Goal: Find specific page/section: Find specific page/section

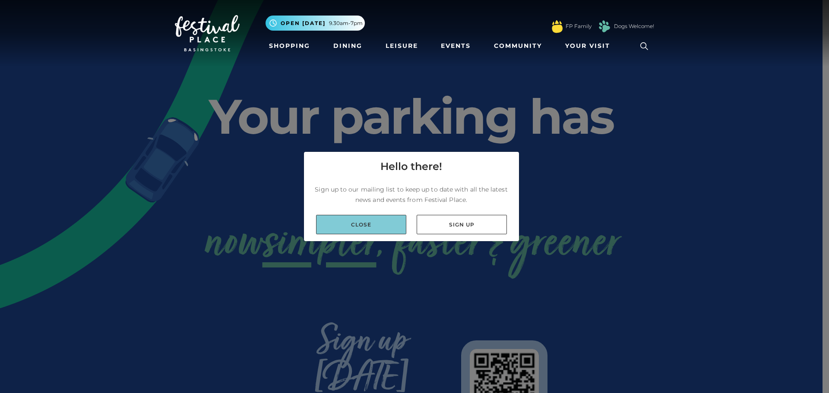
click at [388, 227] on link "Close" at bounding box center [361, 224] width 90 height 19
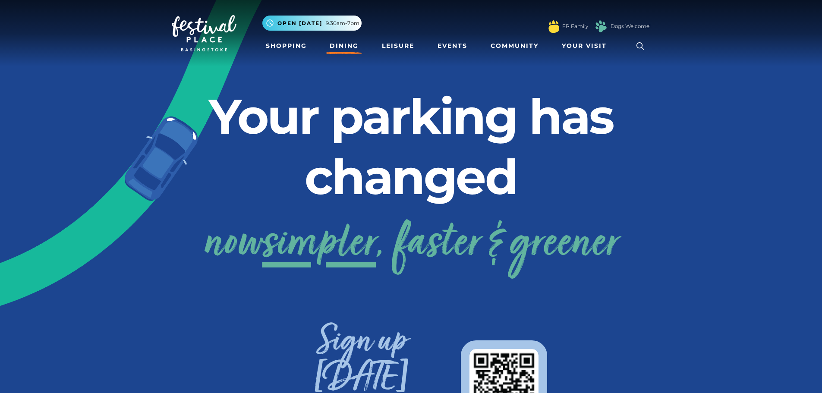
click at [334, 46] on link "Dining" at bounding box center [344, 46] width 36 height 16
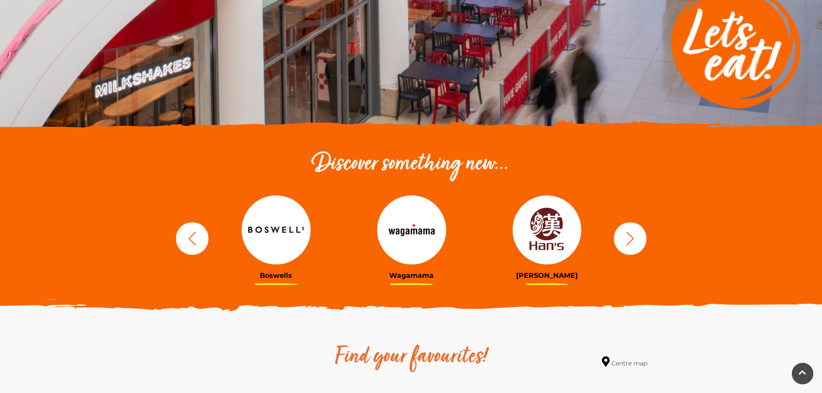
scroll to position [173, 0]
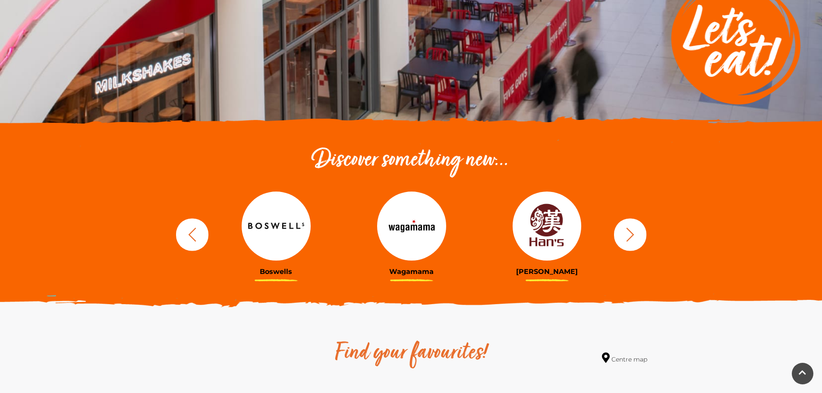
click at [195, 237] on icon "button" at bounding box center [192, 235] width 16 height 16
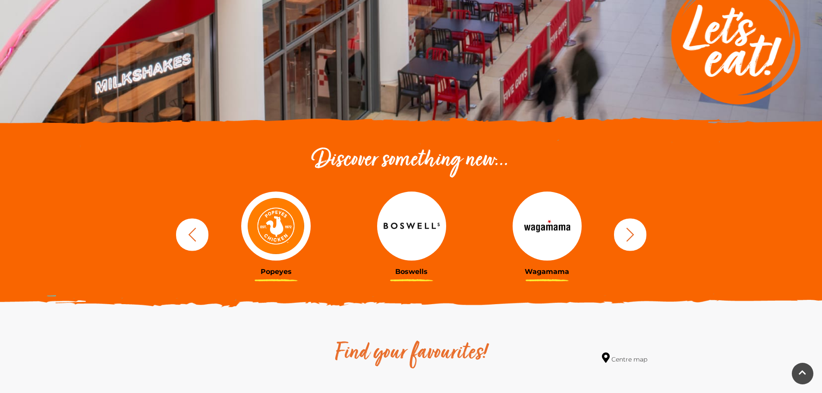
click at [195, 237] on icon "button" at bounding box center [192, 235] width 16 height 16
click at [282, 225] on img at bounding box center [275, 226] width 69 height 69
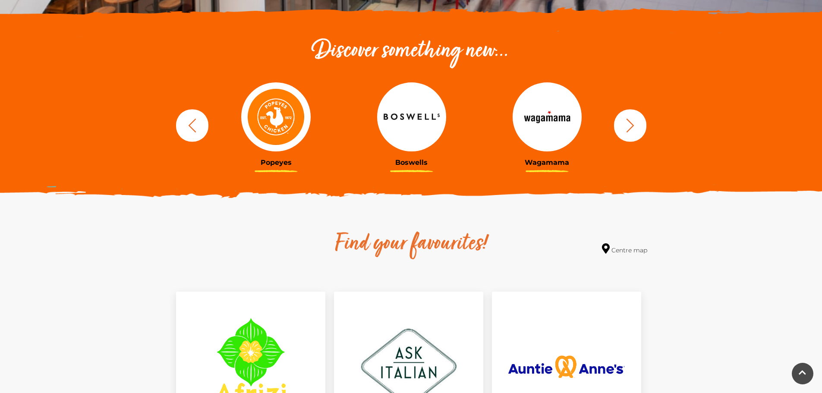
scroll to position [432, 0]
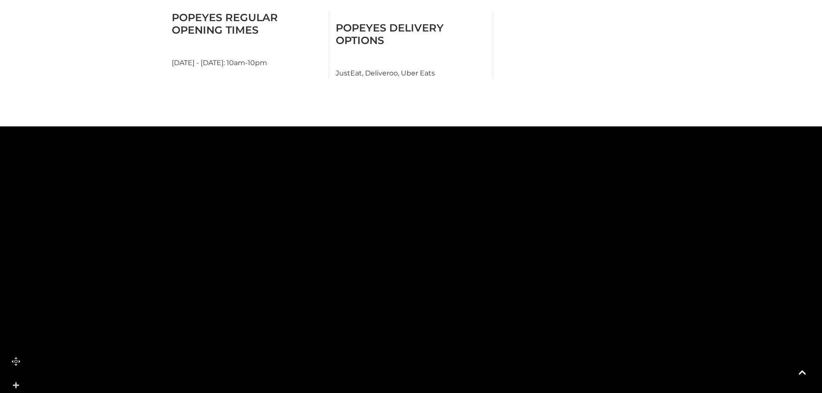
scroll to position [518, 0]
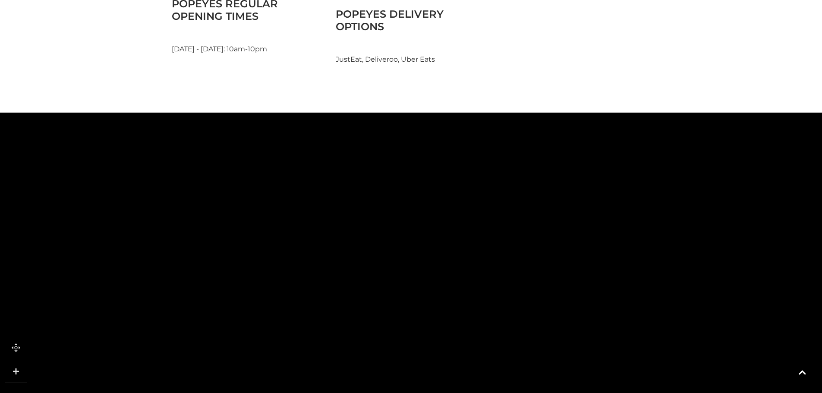
drag, startPoint x: 186, startPoint y: 181, endPoint x: 245, endPoint y: 317, distance: 148.3
click at [245, 317] on rect at bounding box center [258, 312] width 62 height 44
drag, startPoint x: 302, startPoint y: 145, endPoint x: 191, endPoint y: 292, distance: 184.3
click at [194, 292] on rect at bounding box center [208, 294] width 28 height 64
drag, startPoint x: 407, startPoint y: 209, endPoint x: 267, endPoint y: 282, distance: 157.9
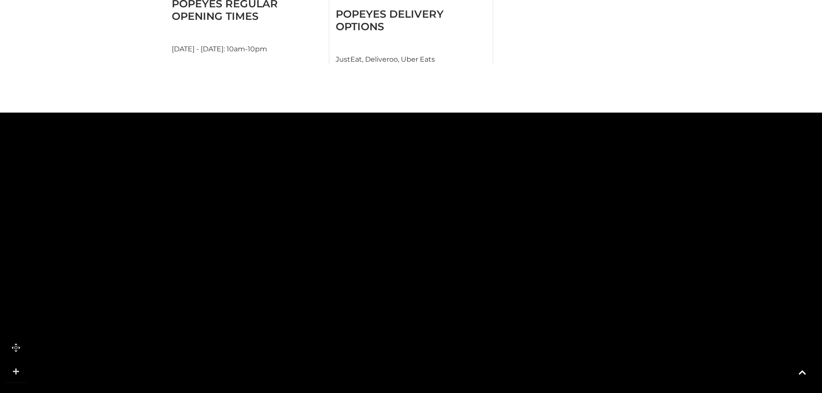
click at [267, 282] on icon at bounding box center [509, 170] width 2434 height 1347
drag, startPoint x: 274, startPoint y: 279, endPoint x: 207, endPoint y: 174, distance: 125.0
click at [207, 174] on icon at bounding box center [443, 63] width 2434 height 1347
drag, startPoint x: 464, startPoint y: 268, endPoint x: 414, endPoint y: 290, distance: 54.9
click at [414, 290] on icon at bounding box center [533, 102] width 329 height 735
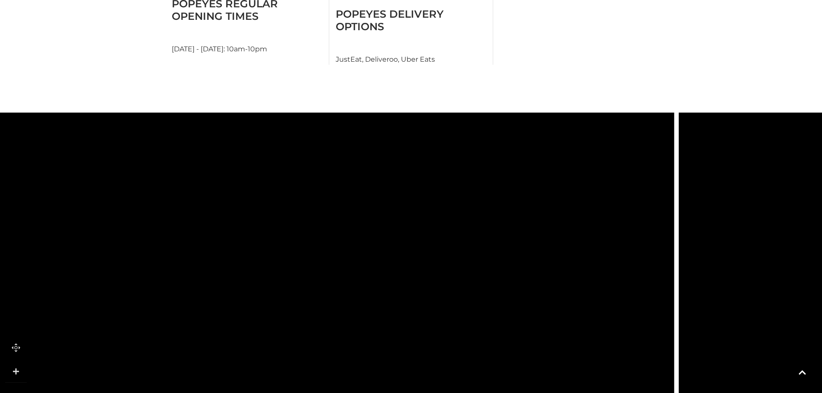
drag, startPoint x: 413, startPoint y: 221, endPoint x: 382, endPoint y: 177, distance: 53.9
click at [382, 177] on icon at bounding box center [458, 126] width 329 height 735
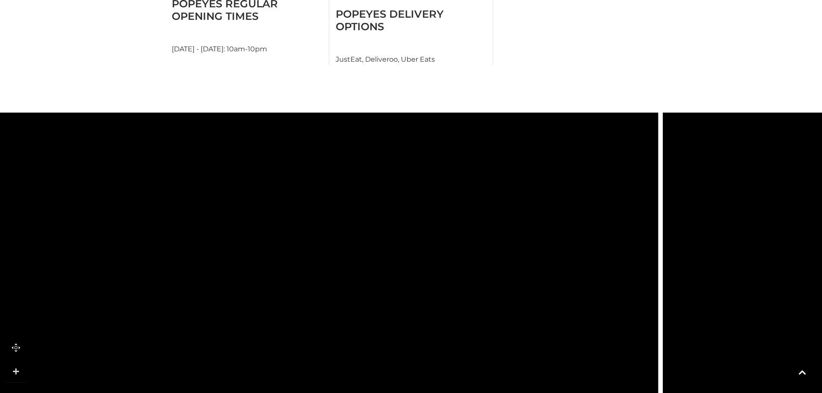
drag, startPoint x: 353, startPoint y: 248, endPoint x: 347, endPoint y: 318, distance: 70.6
click at [347, 318] on icon at bounding box center [442, 280] width 329 height 735
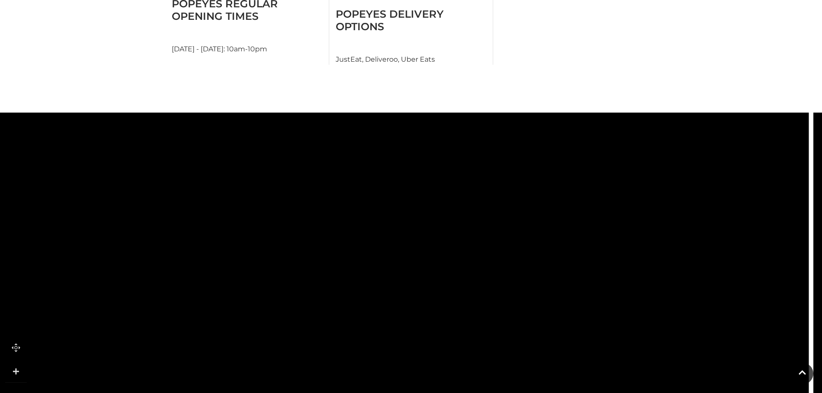
drag, startPoint x: 347, startPoint y: 259, endPoint x: 499, endPoint y: 296, distance: 156.8
drag, startPoint x: 183, startPoint y: 233, endPoint x: 475, endPoint y: 369, distance: 322.7
drag, startPoint x: 287, startPoint y: 248, endPoint x: 303, endPoint y: 157, distance: 92.5
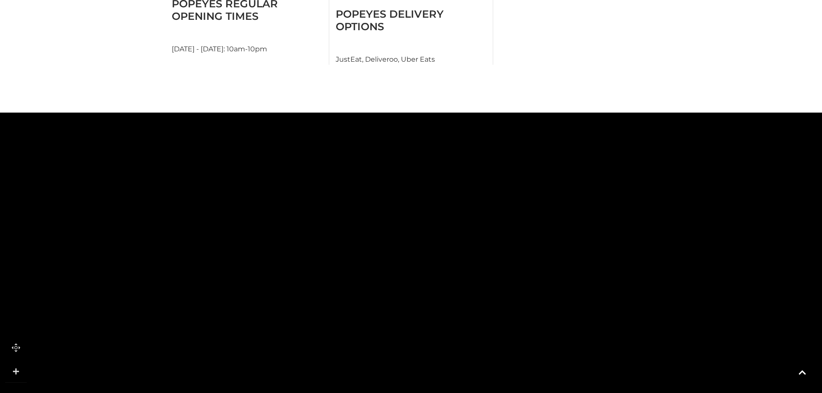
click at [303, 157] on polygon at bounding box center [263, 91] width 352 height 194
drag, startPoint x: 286, startPoint y: 265, endPoint x: 300, endPoint y: 215, distance: 52.6
drag, startPoint x: 297, startPoint y: 277, endPoint x: 263, endPoint y: 34, distance: 245.4
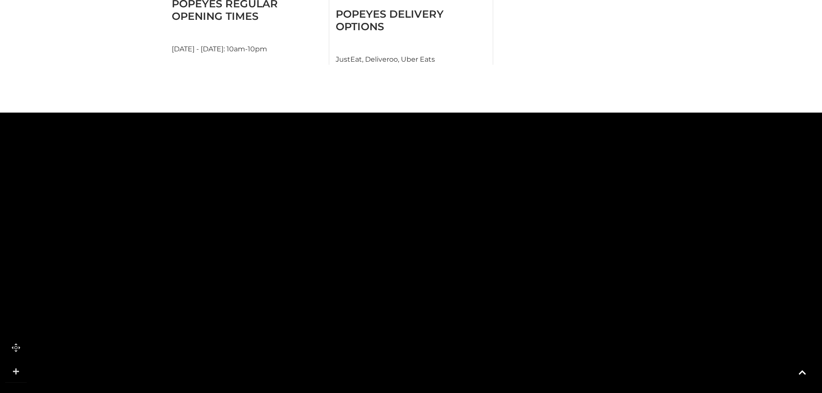
drag, startPoint x: 316, startPoint y: 281, endPoint x: 336, endPoint y: 93, distance: 189.2
drag, startPoint x: 374, startPoint y: 339, endPoint x: 344, endPoint y: 188, distance: 154.0
click at [344, 188] on polygon at bounding box center [391, 51] width 815 height 944
click at [454, 204] on rect at bounding box center [433, 224] width 109 height 41
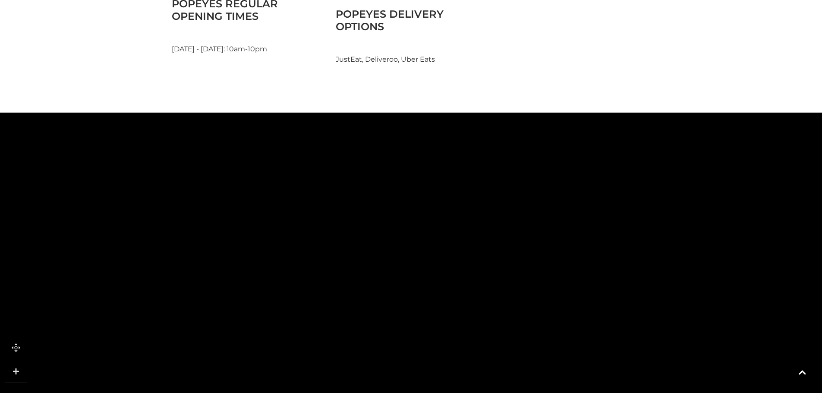
drag, startPoint x: 374, startPoint y: 292, endPoint x: 401, endPoint y: 177, distance: 117.9
drag, startPoint x: 555, startPoint y: 177, endPoint x: 249, endPoint y: 279, distance: 322.4
drag, startPoint x: 439, startPoint y: 175, endPoint x: 413, endPoint y: 284, distance: 111.4
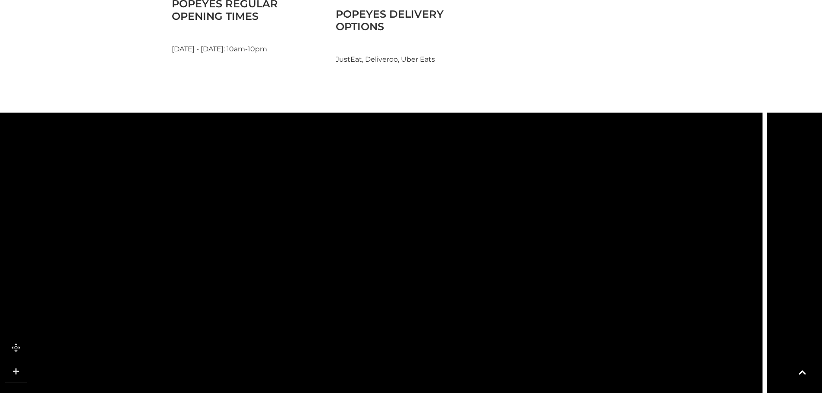
click at [319, 369] on polygon at bounding box center [297, 310] width 225 height 160
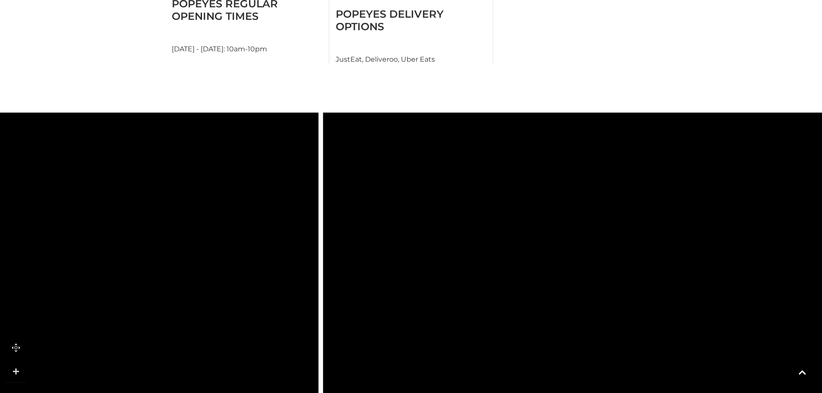
drag, startPoint x: 543, startPoint y: 192, endPoint x: 165, endPoint y: 196, distance: 377.3
click at [165, 196] on rect at bounding box center [152, 222] width 35 height 67
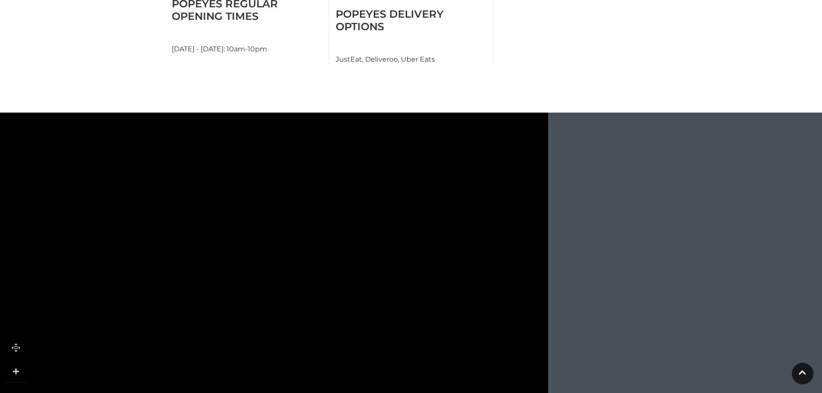
drag, startPoint x: 474, startPoint y: 194, endPoint x: 185, endPoint y: 401, distance: 355.8
click at [185, 393] on html "Skip to Navigation Skip to Content Toggle navigation .st5{fill:none;stroke:#FFF…" at bounding box center [411, 42] width 822 height 1121
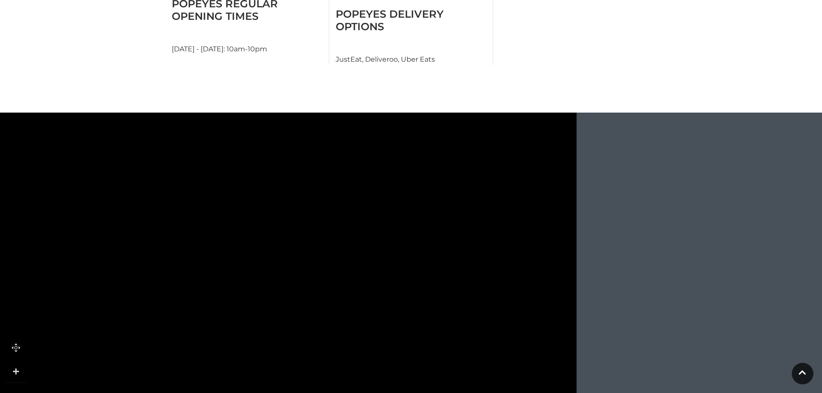
drag, startPoint x: 287, startPoint y: 258, endPoint x: 304, endPoint y: 322, distance: 67.1
click at [304, 322] on icon at bounding box center [275, 326] width 306 height 584
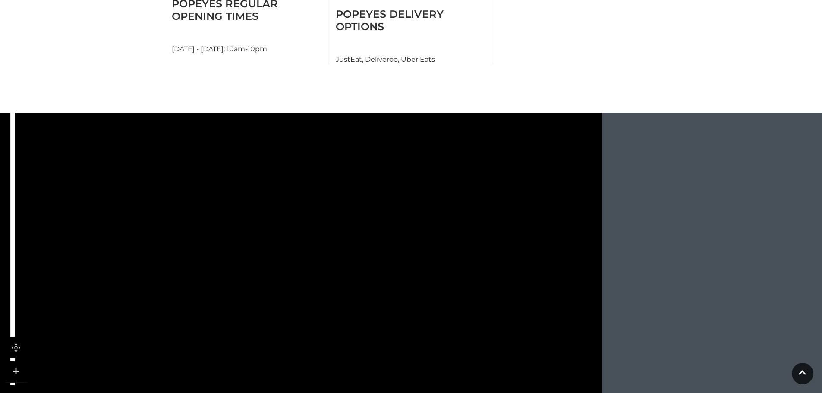
drag, startPoint x: 312, startPoint y: 212, endPoint x: 321, endPoint y: 362, distance: 150.0
click at [321, 366] on rect at bounding box center [287, 376] width 75 height 21
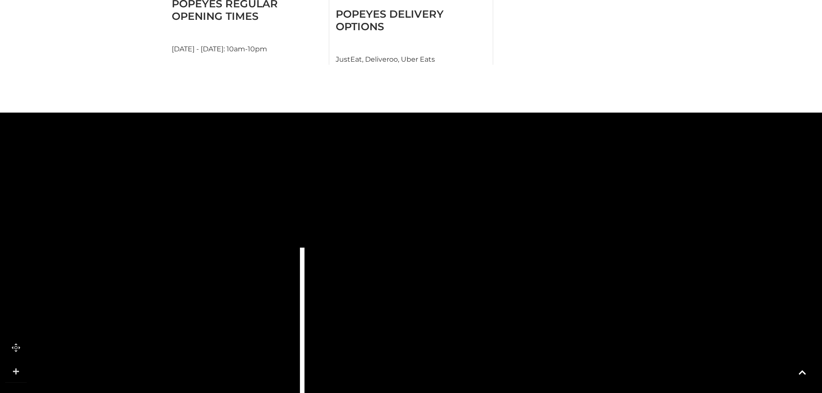
drag, startPoint x: 344, startPoint y: 221, endPoint x: 709, endPoint y: 384, distance: 399.4
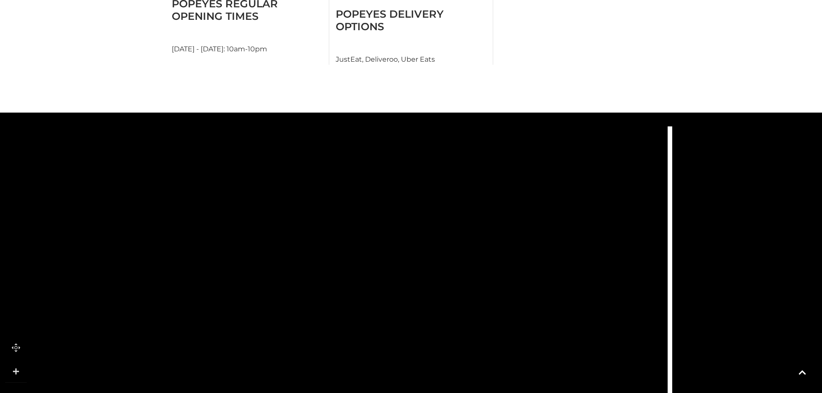
drag, startPoint x: 303, startPoint y: 260, endPoint x: 479, endPoint y: 164, distance: 200.9
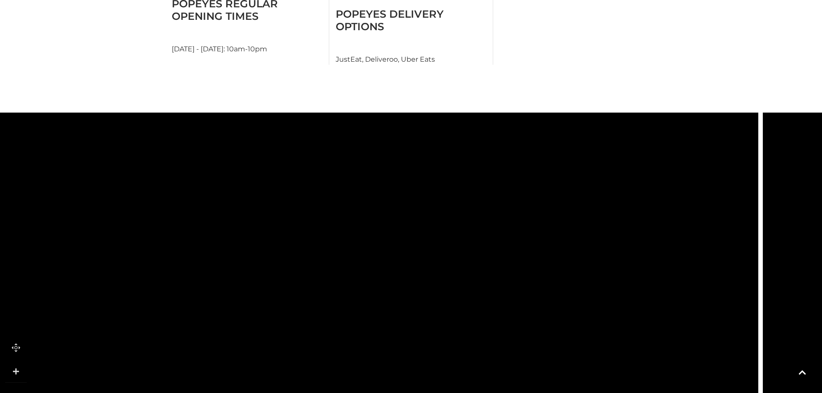
drag, startPoint x: 167, startPoint y: 268, endPoint x: 278, endPoint y: 208, distance: 126.1
click at [278, 208] on icon at bounding box center [312, 234] width 142 height 147
drag, startPoint x: 297, startPoint y: 300, endPoint x: 353, endPoint y: 207, distance: 108.1
drag, startPoint x: 420, startPoint y: 237, endPoint x: 635, endPoint y: 139, distance: 236.0
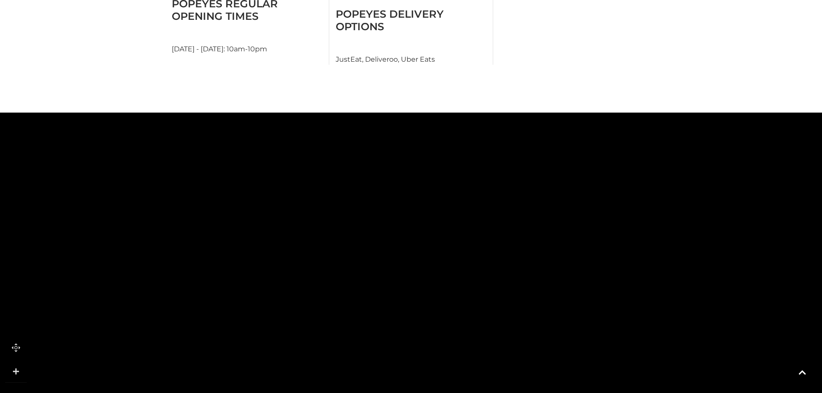
drag, startPoint x: 311, startPoint y: 160, endPoint x: 437, endPoint y: 161, distance: 126.0
drag, startPoint x: 329, startPoint y: 243, endPoint x: 320, endPoint y: 169, distance: 74.7
click at [320, 169] on polygon at bounding box center [415, 297] width 815 height 944
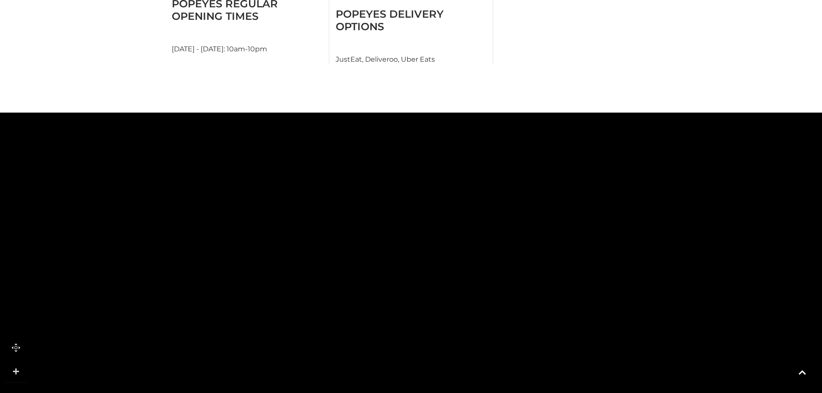
drag, startPoint x: 467, startPoint y: 312, endPoint x: 385, endPoint y: 132, distance: 198.0
click at [385, 132] on icon at bounding box center [717, 17] width 2434 height 1347
drag, startPoint x: 267, startPoint y: 253, endPoint x: 429, endPoint y: 98, distance: 224.7
drag
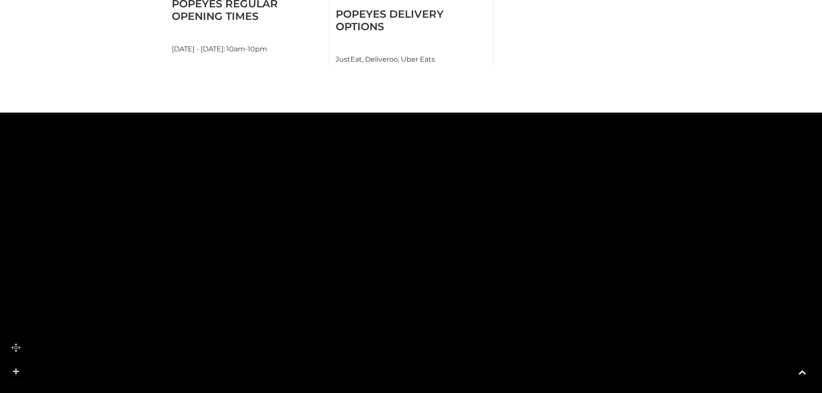
drag, startPoint x: 555, startPoint y: 211, endPoint x: 359, endPoint y: 368, distance: 250.6
click at [356, 380] on icon at bounding box center [665, 0] width 2434 height 1347
drag, startPoint x: 210, startPoint y: 201, endPoint x: 333, endPoint y: 285, distance: 149.3
click at [333, 285] on icon at bounding box center [323, 310] width 20 height 64
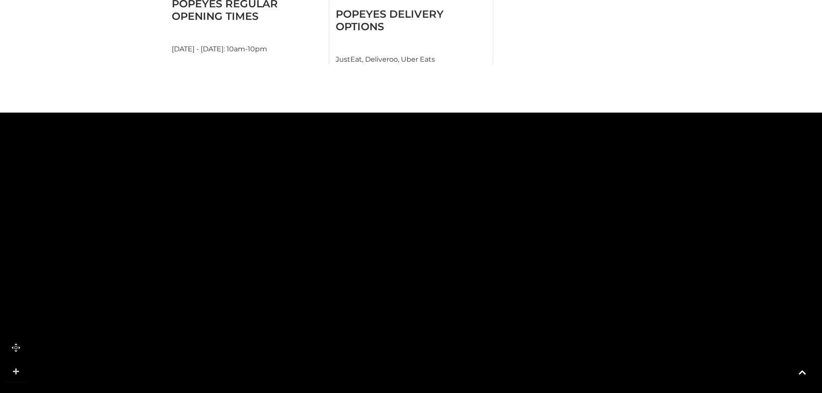
drag, startPoint x: 270, startPoint y: 162, endPoint x: 302, endPoint y: 390, distance: 229.8
